Goal: Check status: Check status

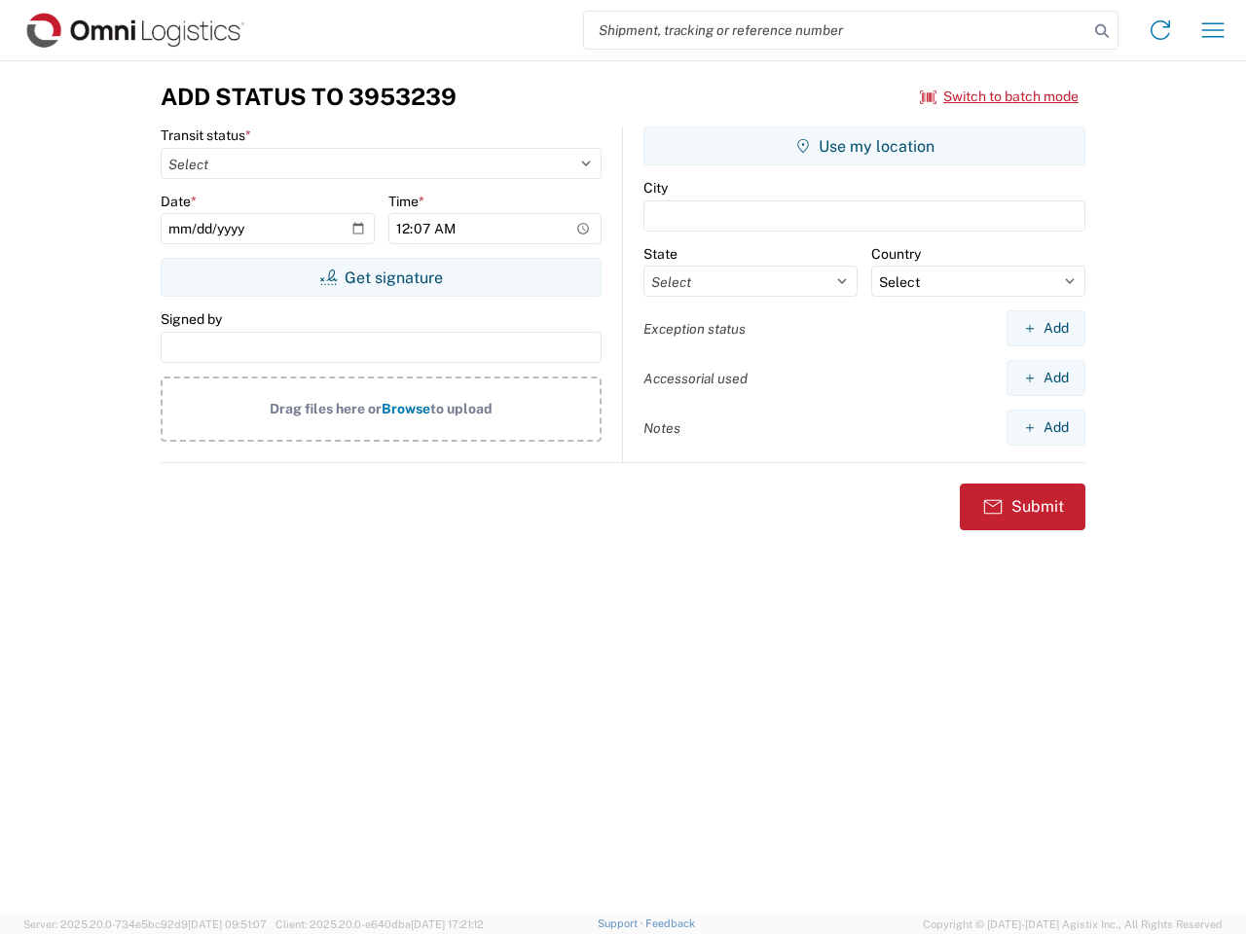
click at [836, 30] on input "search" at bounding box center [836, 30] width 504 height 37
click at [1102, 31] on icon at bounding box center [1101, 31] width 27 height 27
click at [1160, 30] on icon at bounding box center [1159, 30] width 31 height 31
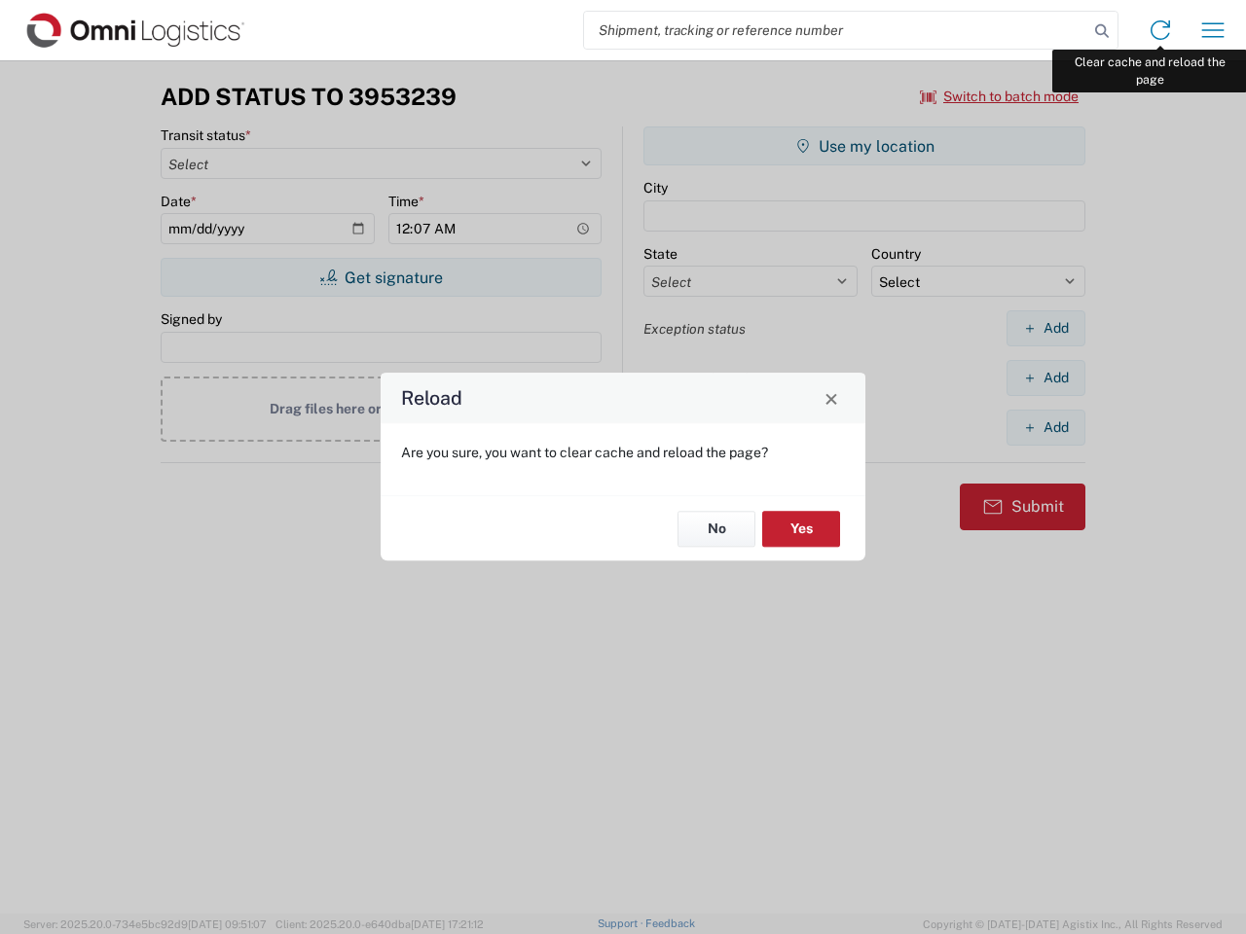
click at [1213, 30] on div "Reload Are you sure, you want to clear cache and reload the page? No Yes" at bounding box center [623, 467] width 1246 height 934
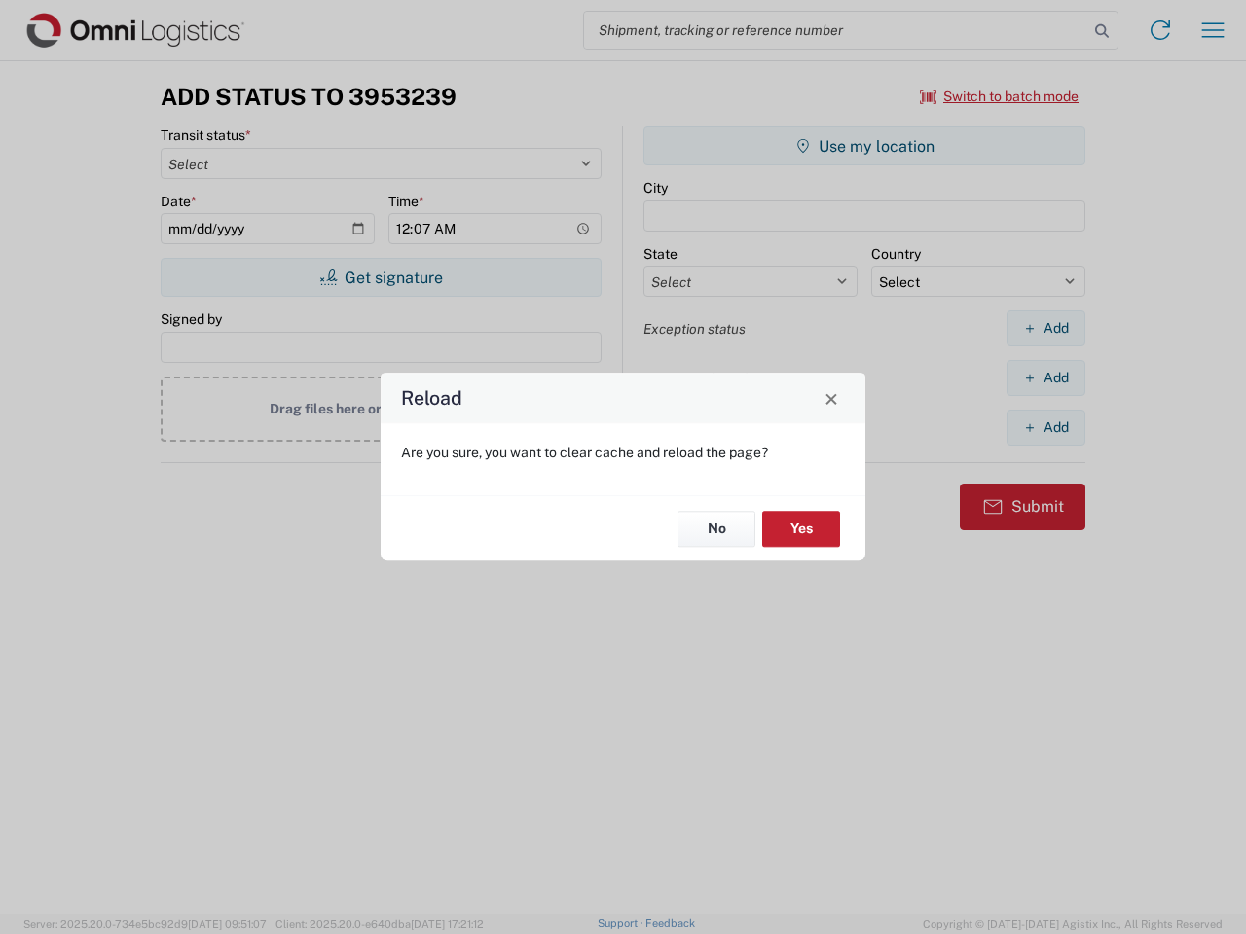
click at [999, 96] on div "Reload Are you sure, you want to clear cache and reload the page? No Yes" at bounding box center [623, 467] width 1246 height 934
click at [380, 277] on div "Reload Are you sure, you want to clear cache and reload the page? No Yes" at bounding box center [623, 467] width 1246 height 934
click at [864, 146] on div "Reload Are you sure, you want to clear cache and reload the page? No Yes" at bounding box center [623, 467] width 1246 height 934
click at [1045, 328] on div "Reload Are you sure, you want to clear cache and reload the page? No Yes" at bounding box center [623, 467] width 1246 height 934
click at [1045, 378] on div "Reload Are you sure, you want to clear cache and reload the page? No Yes" at bounding box center [623, 467] width 1246 height 934
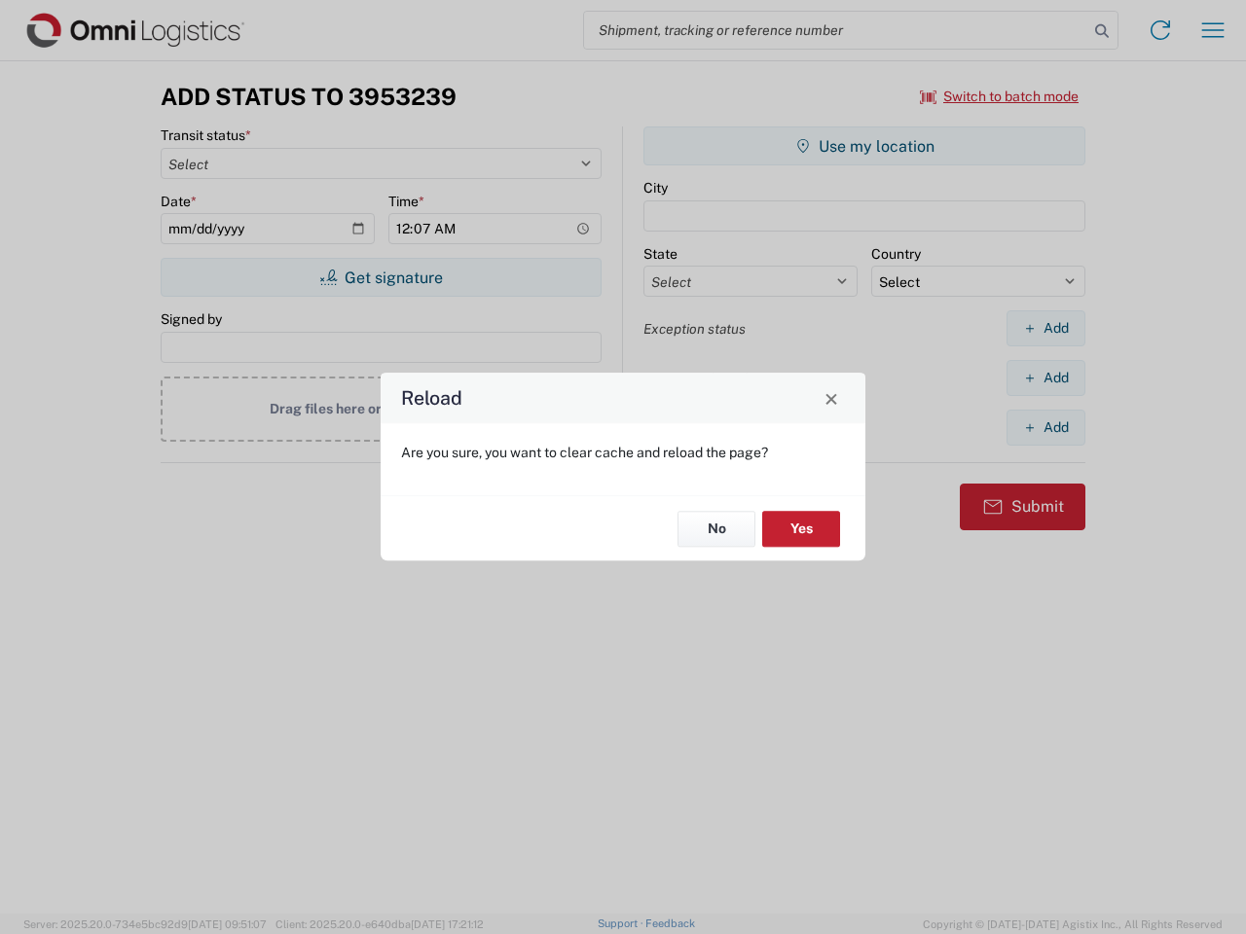
click at [1045, 427] on div "Reload Are you sure, you want to clear cache and reload the page? No Yes" at bounding box center [623, 467] width 1246 height 934
